Goal: Transaction & Acquisition: Obtain resource

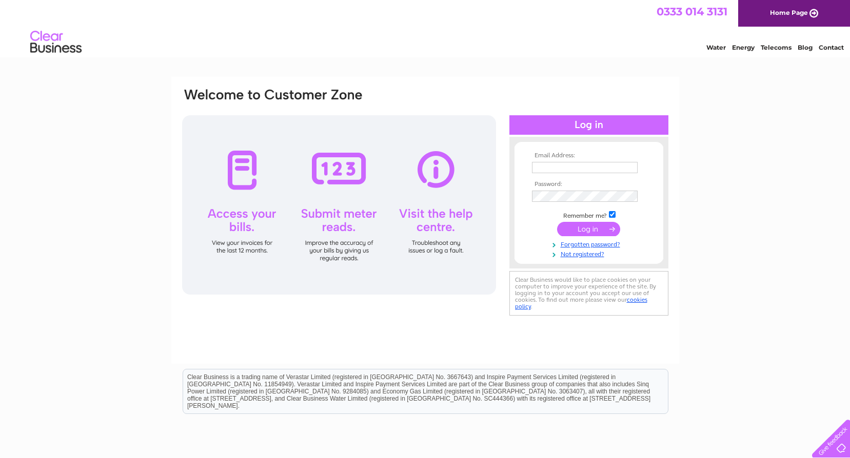
type input "[EMAIL_ADDRESS][DOMAIN_NAME]"
click at [584, 232] on input "submit" at bounding box center [588, 229] width 63 height 14
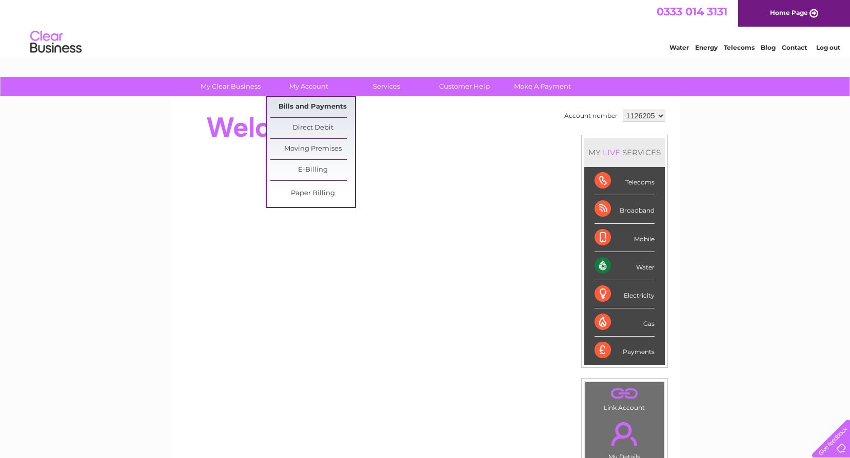
click at [312, 106] on link "Bills and Payments" at bounding box center [312, 107] width 85 height 21
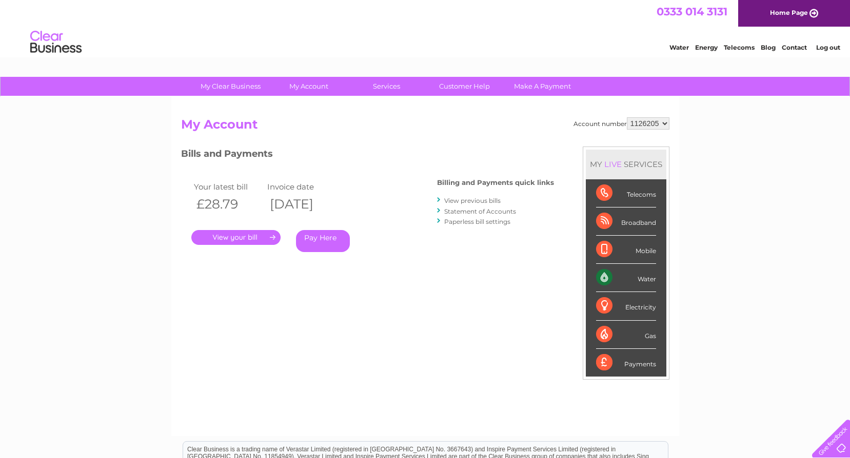
click at [272, 236] on link "." at bounding box center [235, 237] width 89 height 15
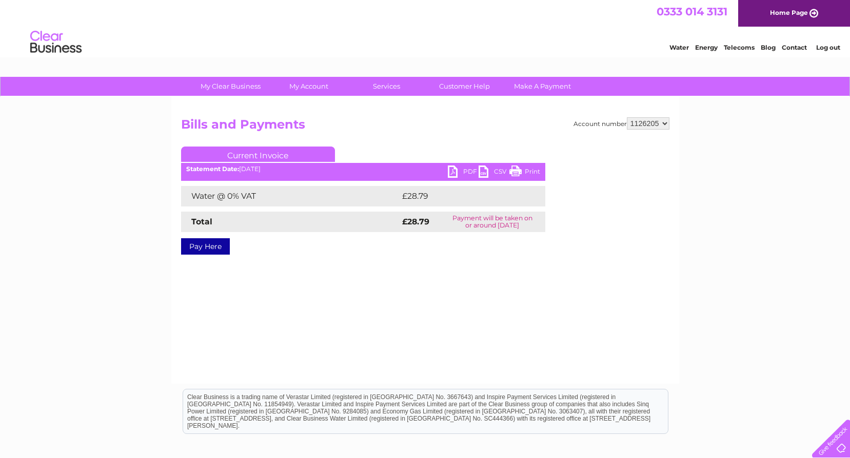
click at [453, 172] on link "PDF" at bounding box center [463, 173] width 31 height 15
click at [811, 12] on link "Home Page" at bounding box center [794, 13] width 112 height 27
